Goal: Transaction & Acquisition: Book appointment/travel/reservation

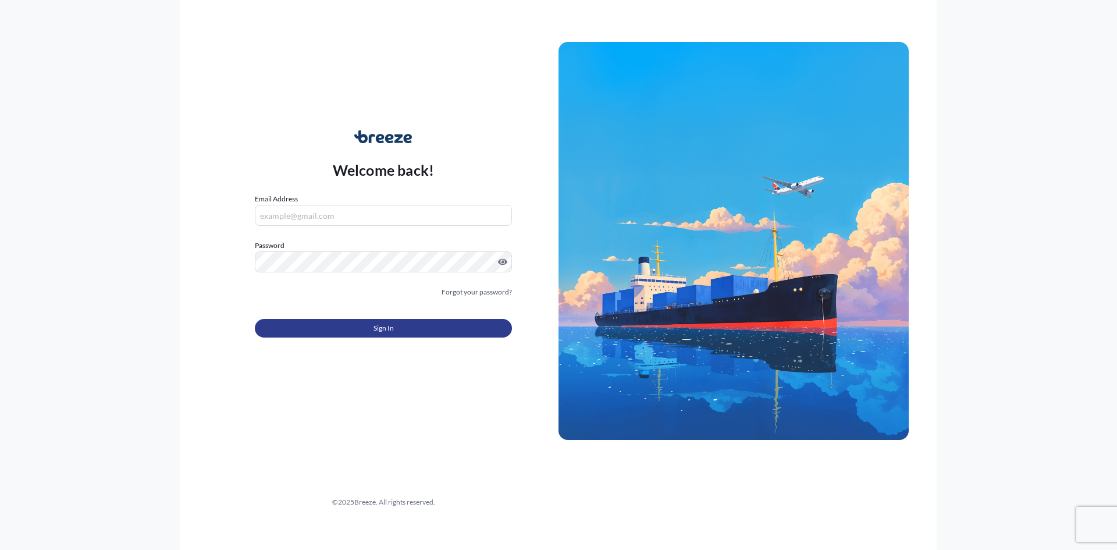
type input "[PERSON_NAME][EMAIL_ADDRESS][DOMAIN_NAME]"
click at [415, 332] on button "Sign In" at bounding box center [383, 328] width 257 height 19
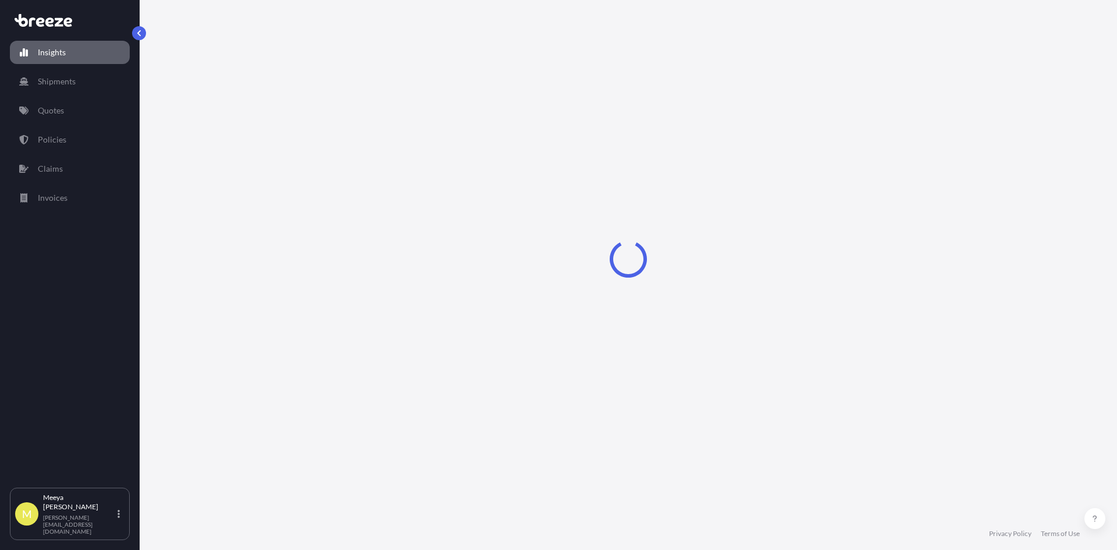
select select "2025"
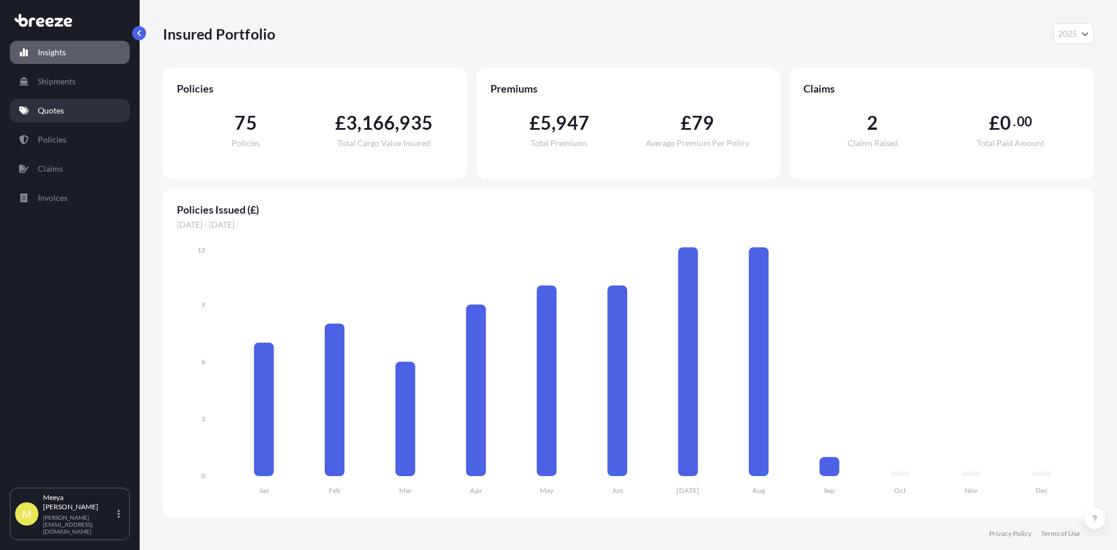
click at [72, 109] on link "Quotes" at bounding box center [70, 110] width 120 height 23
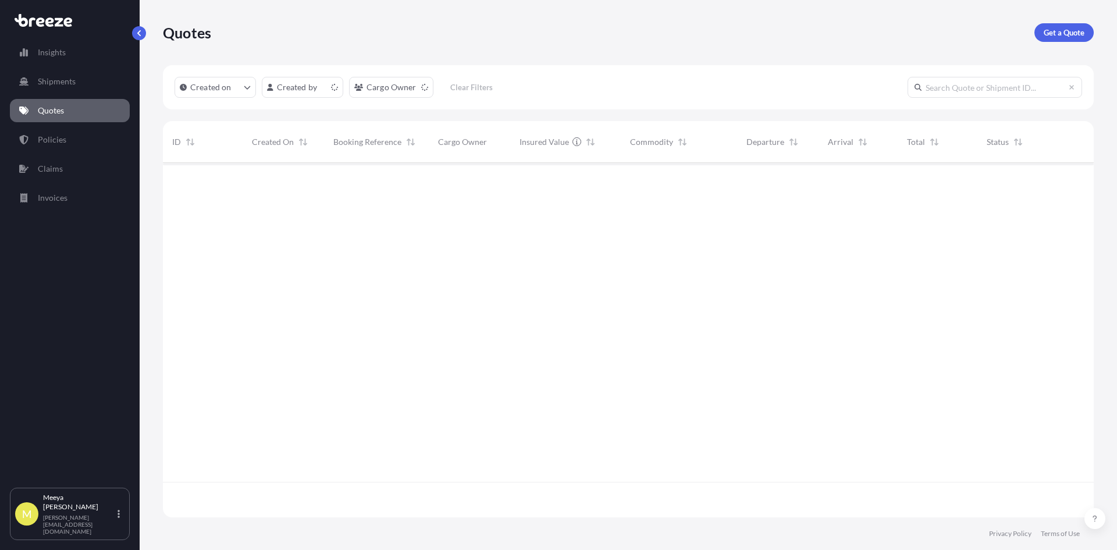
scroll to position [352, 922]
click at [1063, 34] on p "Get a Quote" at bounding box center [1064, 33] width 41 height 12
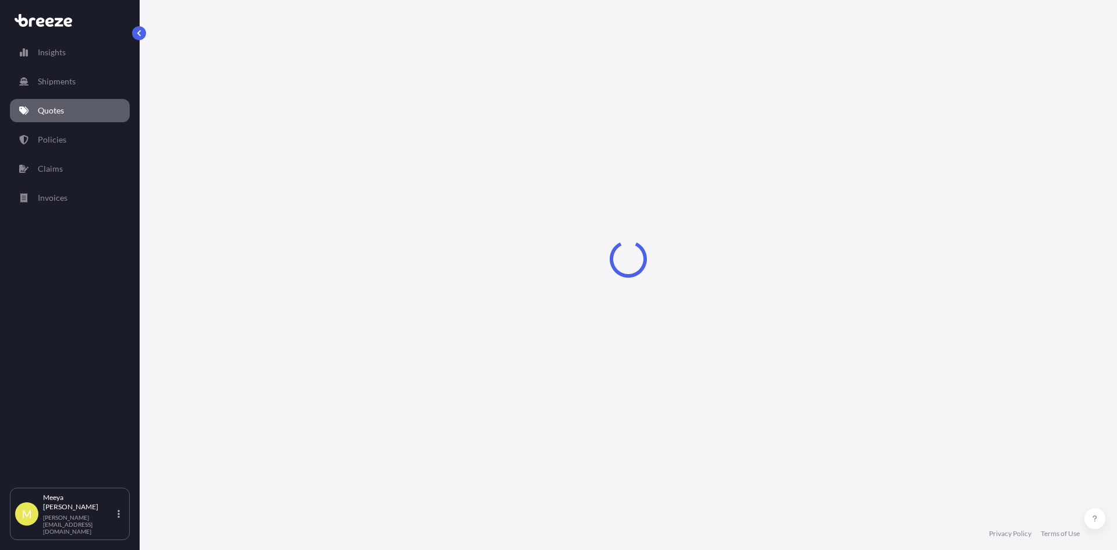
select select "Sea"
select select "1"
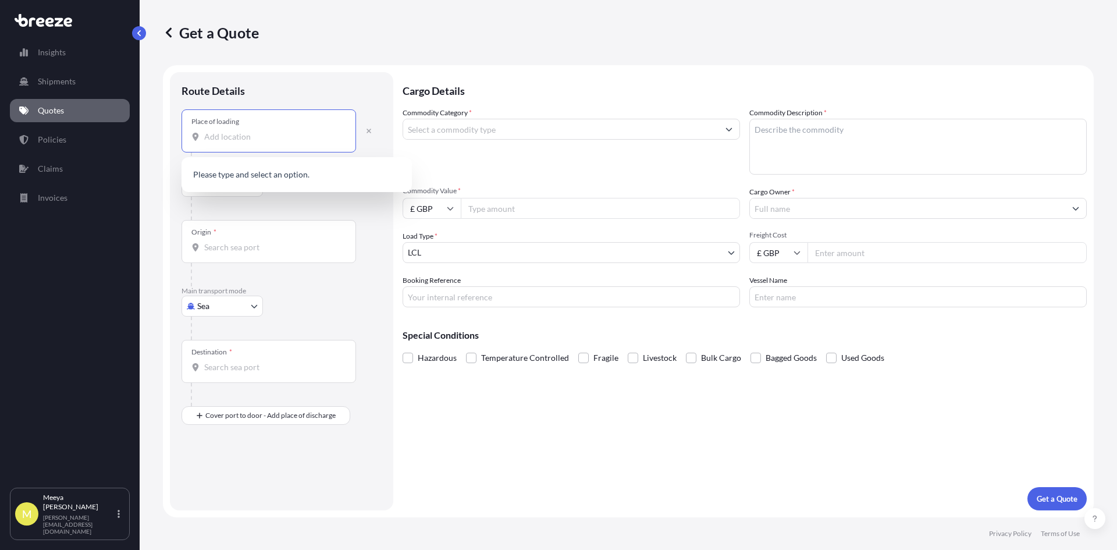
click at [257, 139] on input "Place of loading" at bounding box center [272, 137] width 137 height 12
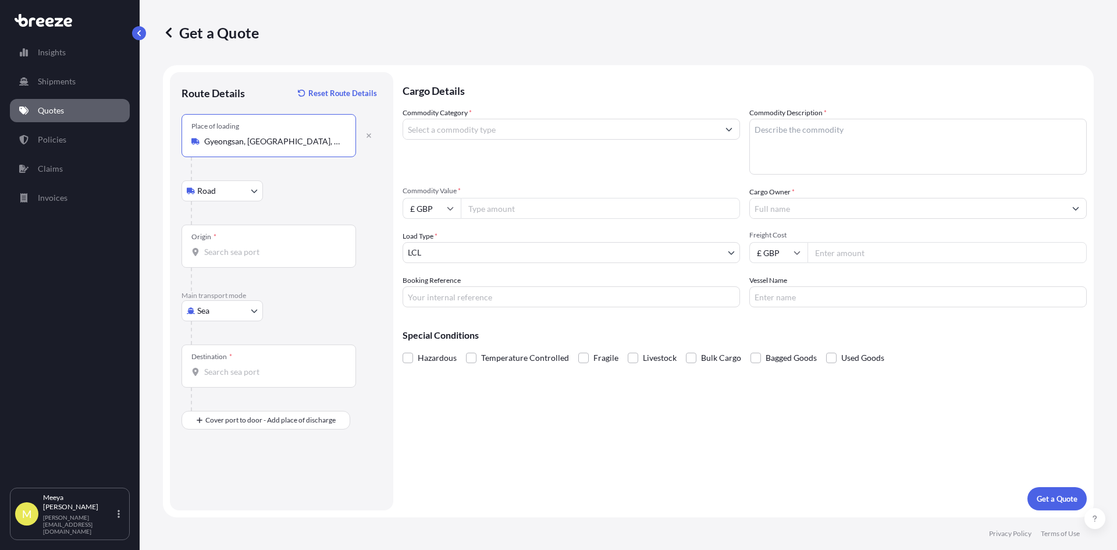
type input "Gyeongsan, [GEOGRAPHIC_DATA], [GEOGRAPHIC_DATA]"
click at [219, 247] on input "Origin *" at bounding box center [272, 252] width 137 height 12
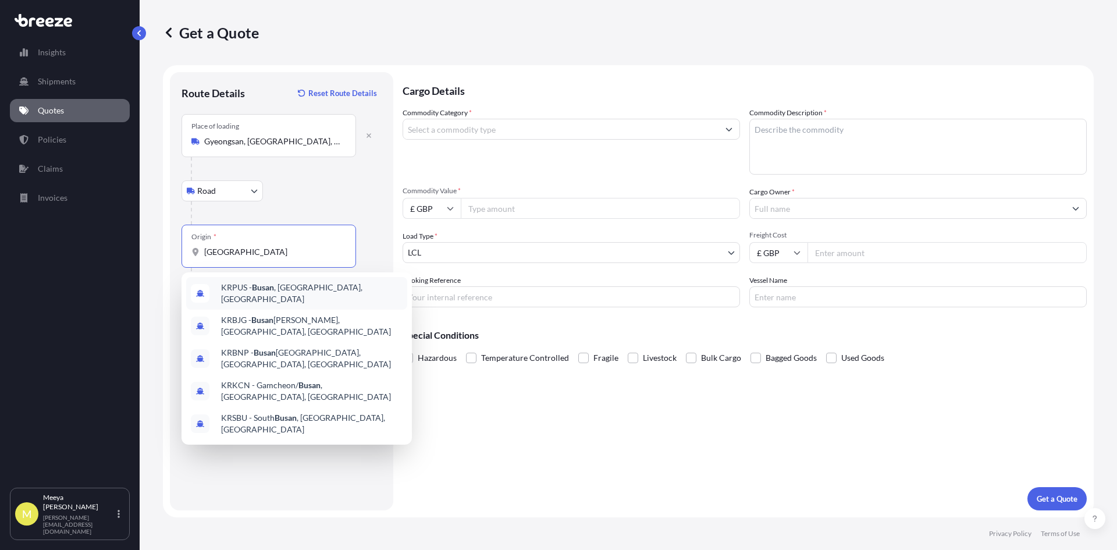
click at [287, 290] on span "KRPUS - [GEOGRAPHIC_DATA] , [GEOGRAPHIC_DATA], [GEOGRAPHIC_DATA]" at bounding box center [312, 293] width 182 height 23
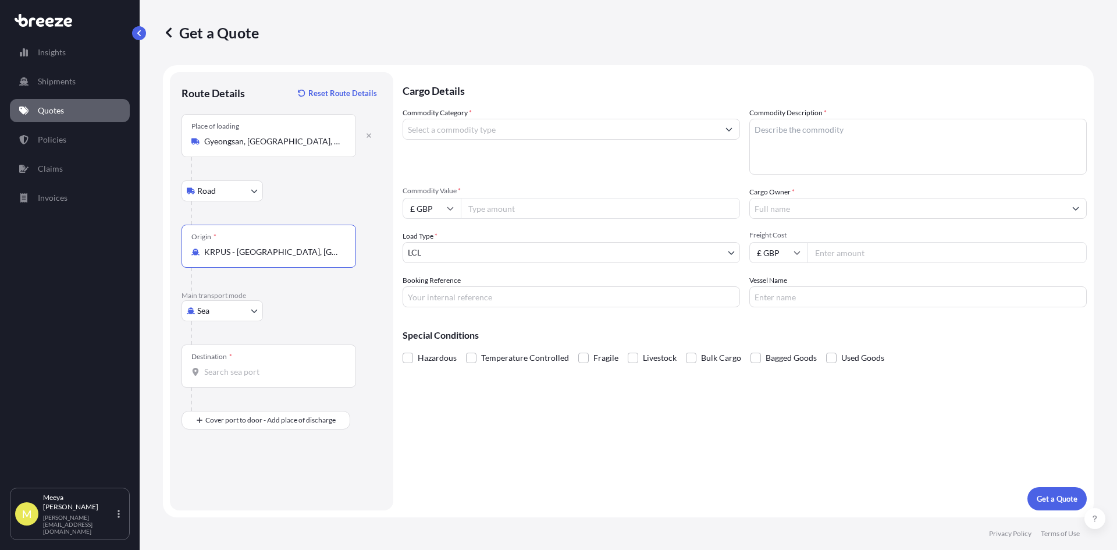
type input "KRPUS - [GEOGRAPHIC_DATA], [GEOGRAPHIC_DATA], [GEOGRAPHIC_DATA]"
click at [226, 377] on input "Destination *" at bounding box center [272, 372] width 137 height 12
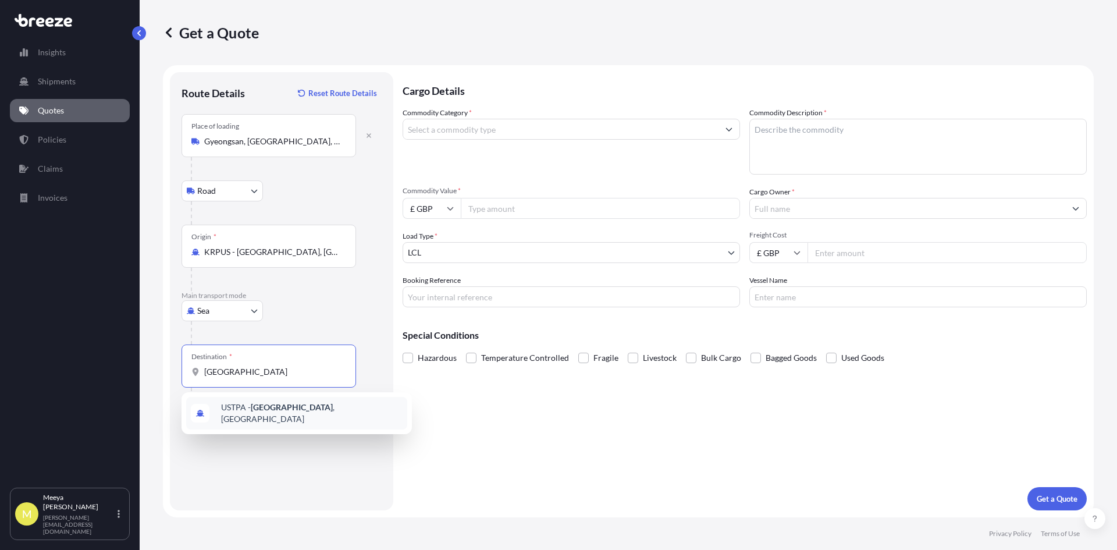
click at [295, 399] on div "USTPA - [GEOGRAPHIC_DATA] , [GEOGRAPHIC_DATA]" at bounding box center [296, 413] width 221 height 33
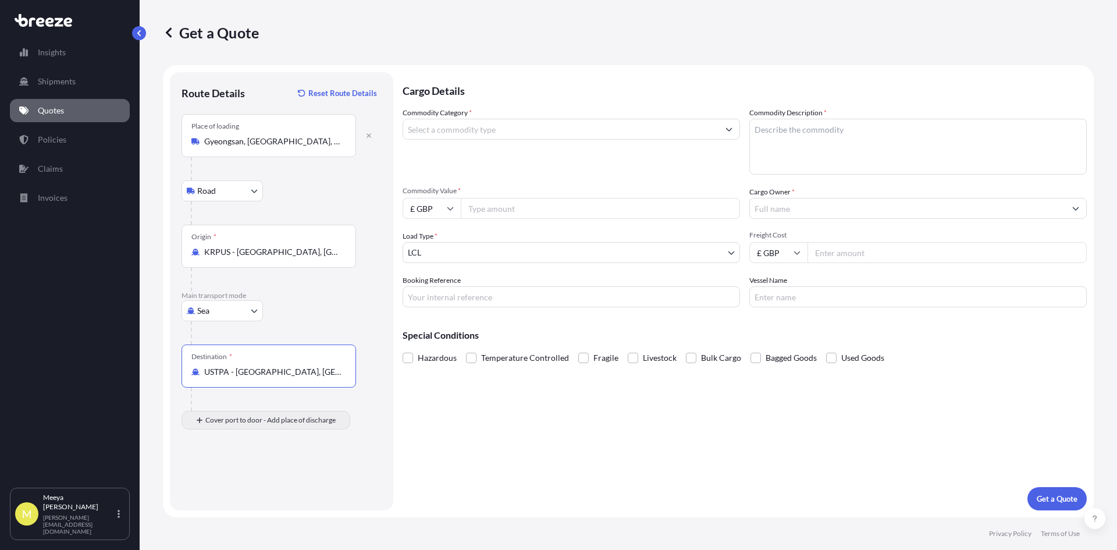
type input "USTPA - [GEOGRAPHIC_DATA], [GEOGRAPHIC_DATA]"
click at [236, 466] on div "Place of Discharge" at bounding box center [219, 467] width 56 height 9
click at [236, 477] on input "Place of Discharge" at bounding box center [272, 483] width 137 height 12
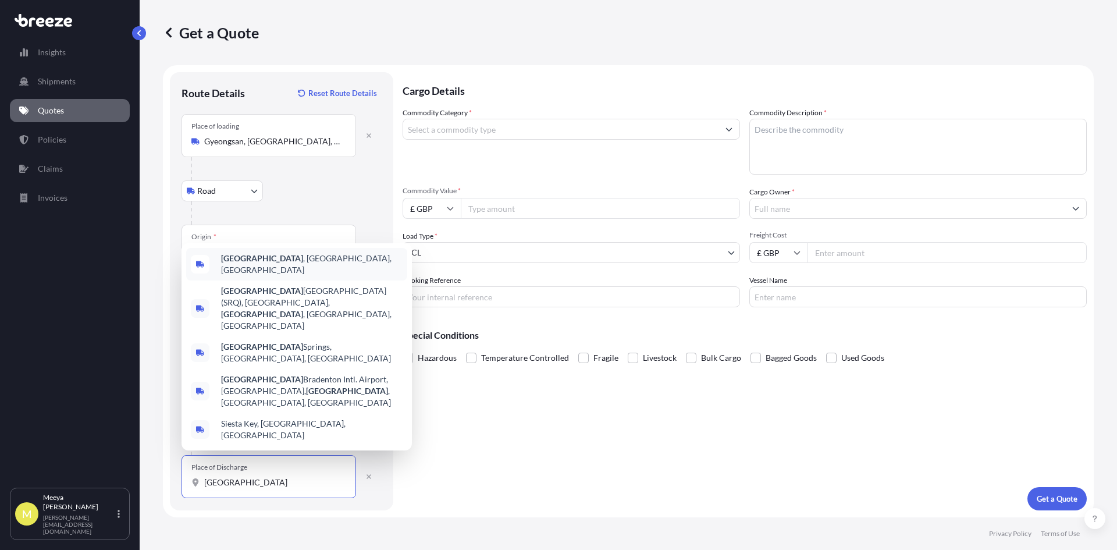
click at [287, 281] on div "[GEOGRAPHIC_DATA] , [GEOGRAPHIC_DATA], [GEOGRAPHIC_DATA]" at bounding box center [296, 264] width 221 height 33
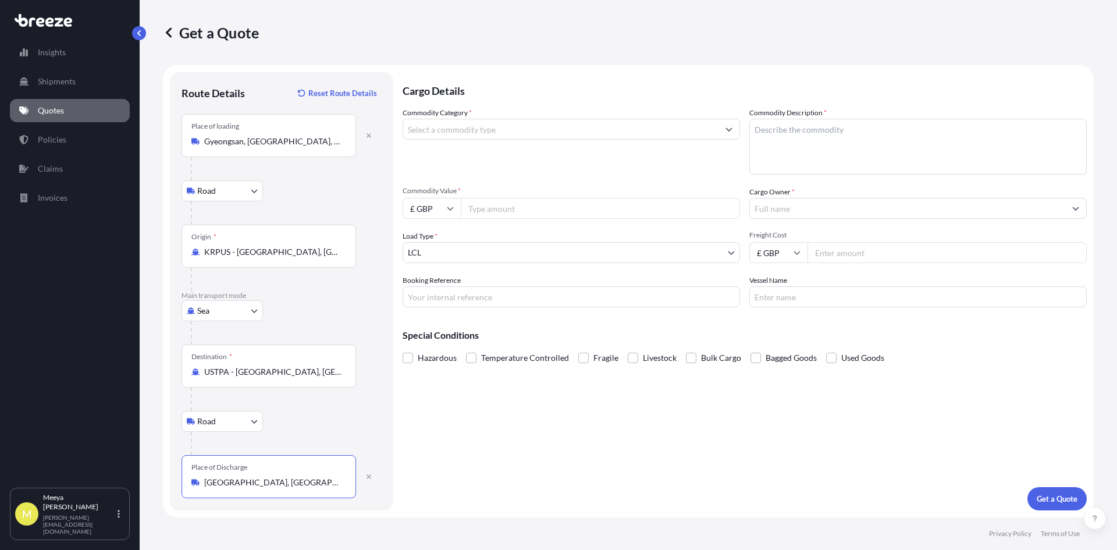
type input "[GEOGRAPHIC_DATA], [GEOGRAPHIC_DATA], [GEOGRAPHIC_DATA]"
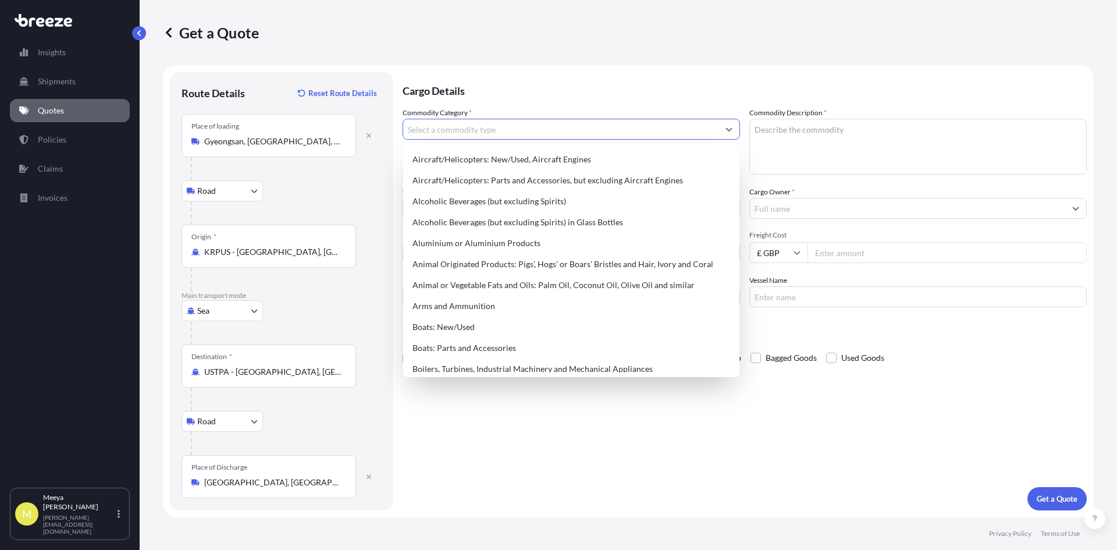
click at [473, 132] on input "Commodity Category *" at bounding box center [560, 129] width 315 height 21
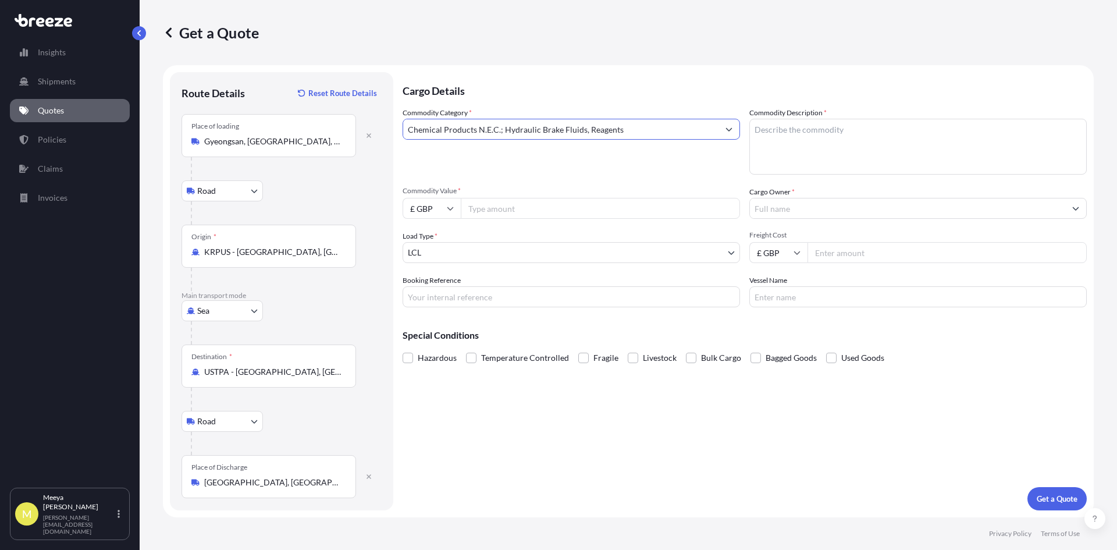
type input "Chemical Products N.E.C.; Hydraulic Brake Fluids, Reagents"
click at [789, 142] on textarea "Commodity Description *" at bounding box center [919, 147] width 338 height 56
click at [797, 123] on textarea "Commodity Description *" at bounding box center [919, 147] width 338 height 56
type textarea "Urine Reagents Strips"
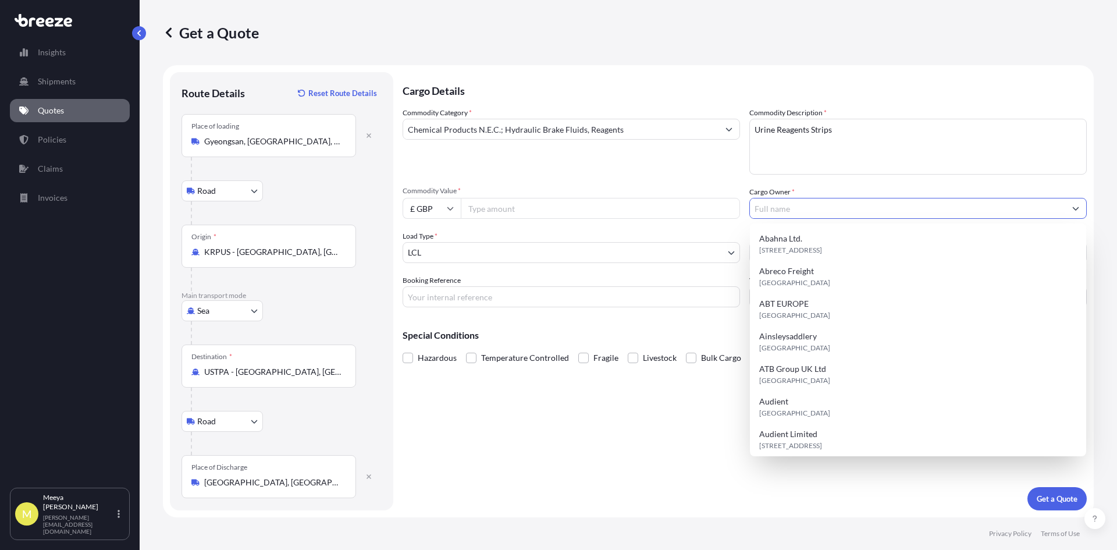
click at [793, 209] on input "Cargo Owner *" at bounding box center [907, 208] width 315 height 21
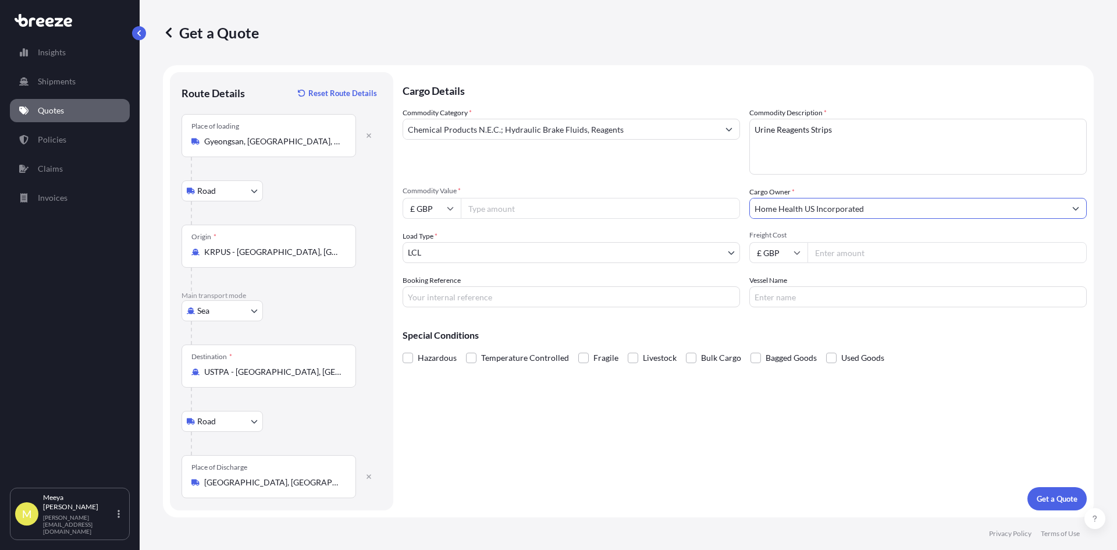
type input "Home Health US Incorporated"
click at [499, 200] on input "Commodity Value *" at bounding box center [600, 208] width 279 height 21
click at [453, 206] on icon at bounding box center [450, 208] width 7 height 7
click at [430, 286] on div "$ USD" at bounding box center [431, 289] width 49 height 22
type input "$ USD"
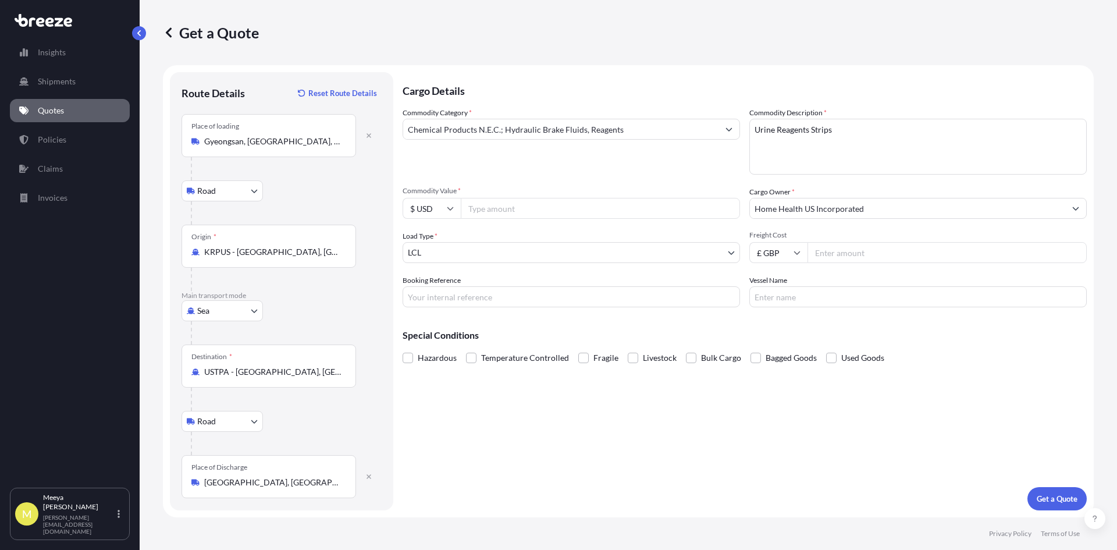
click at [492, 204] on input "Commodity Value *" at bounding box center [600, 208] width 279 height 21
type input "83830"
click at [466, 298] on input "Booking Reference" at bounding box center [572, 296] width 338 height 21
click at [441, 293] on input "Booking Reference" at bounding box center [572, 296] width 338 height 21
type input "Q"
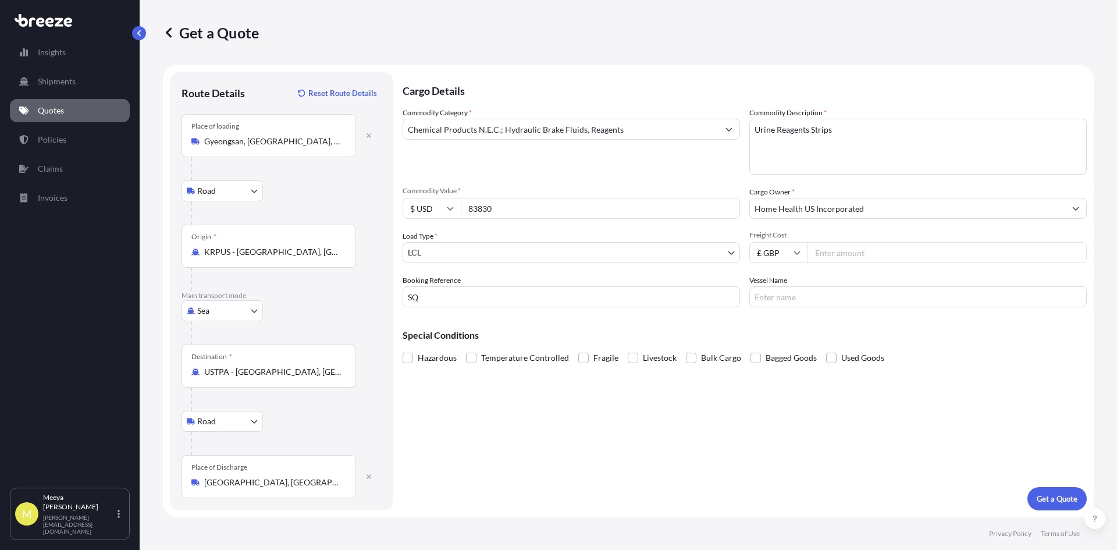
click at [460, 297] on input "SQ" at bounding box center [572, 296] width 338 height 21
type input "SQ19860"
click at [805, 251] on input "£ GBP" at bounding box center [779, 252] width 58 height 21
click at [768, 329] on div "$ USD" at bounding box center [778, 333] width 49 height 22
type input "$ USD"
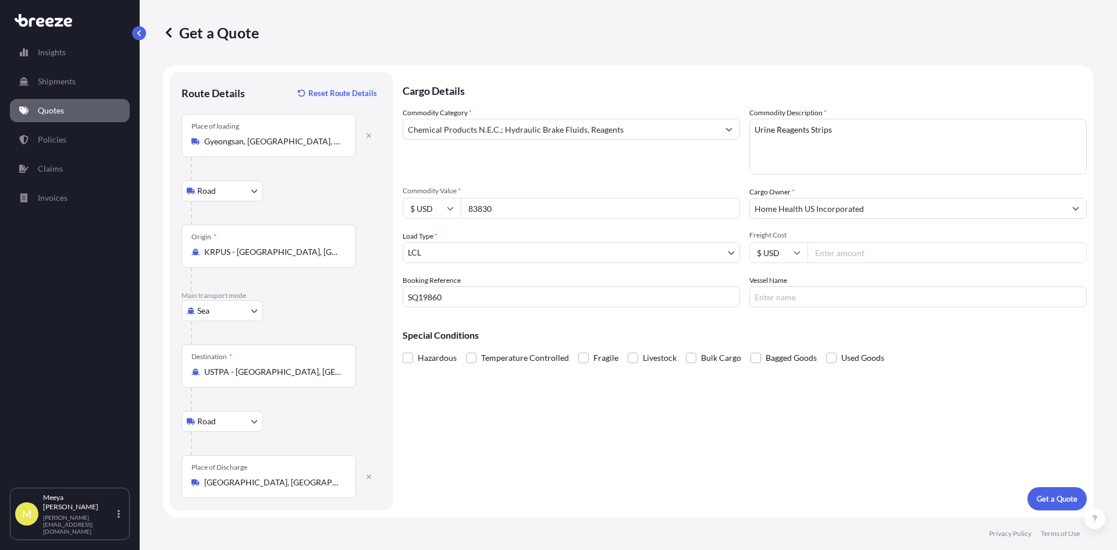
click at [850, 251] on input "Freight Cost" at bounding box center [947, 252] width 279 height 21
type input "3650"
click at [1063, 496] on p "Get a Quote" at bounding box center [1057, 499] width 41 height 12
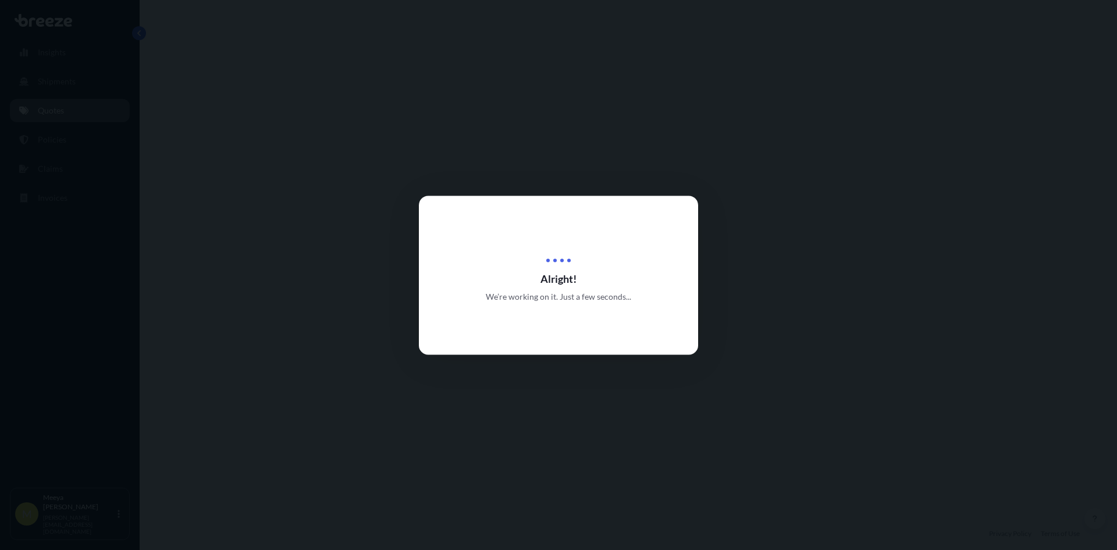
select select "Road"
select select "Sea"
select select "Road"
select select "1"
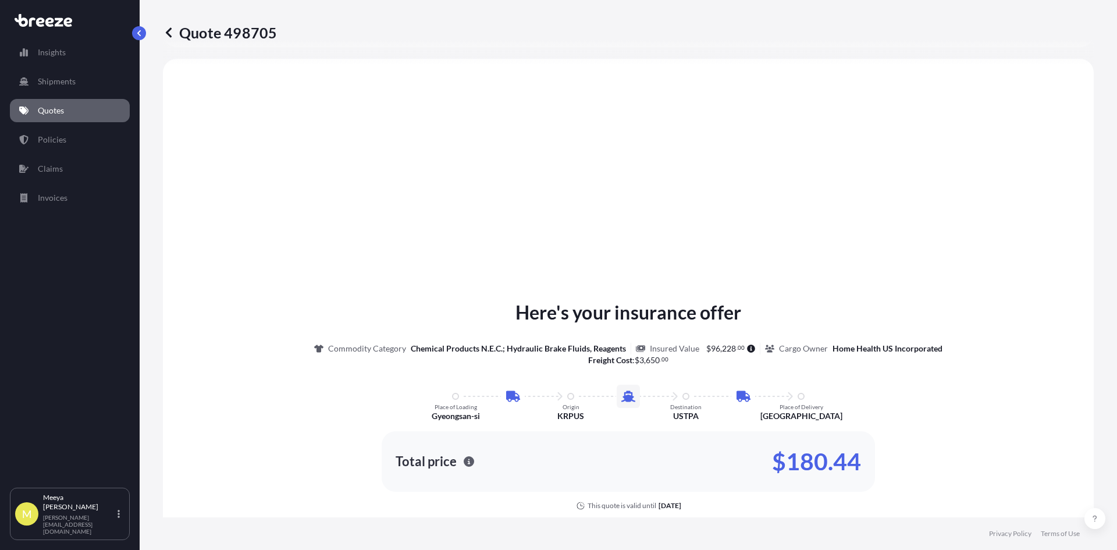
scroll to position [466, 0]
